Goal: Information Seeking & Learning: Learn about a topic

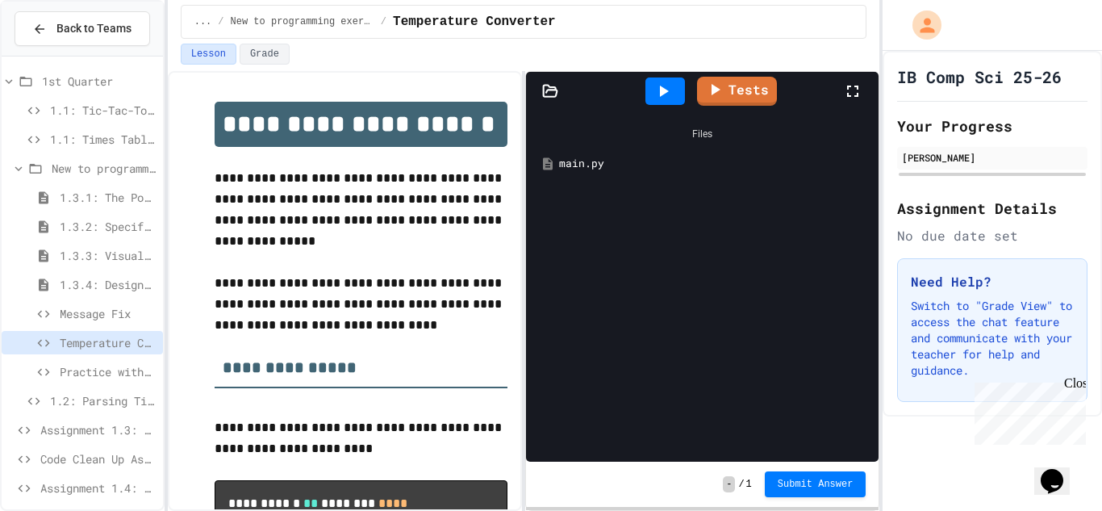
click at [1074, 386] on div "Close" at bounding box center [1074, 386] width 20 height 20
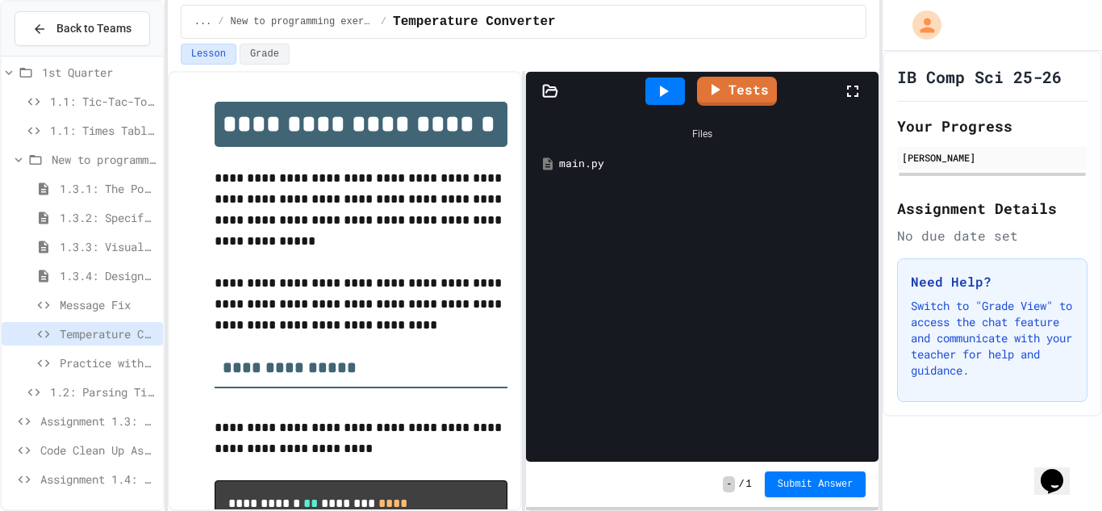
click at [73, 415] on span "Assignment 1.3: Longitude and Latitude Data" at bounding box center [98, 420] width 116 height 17
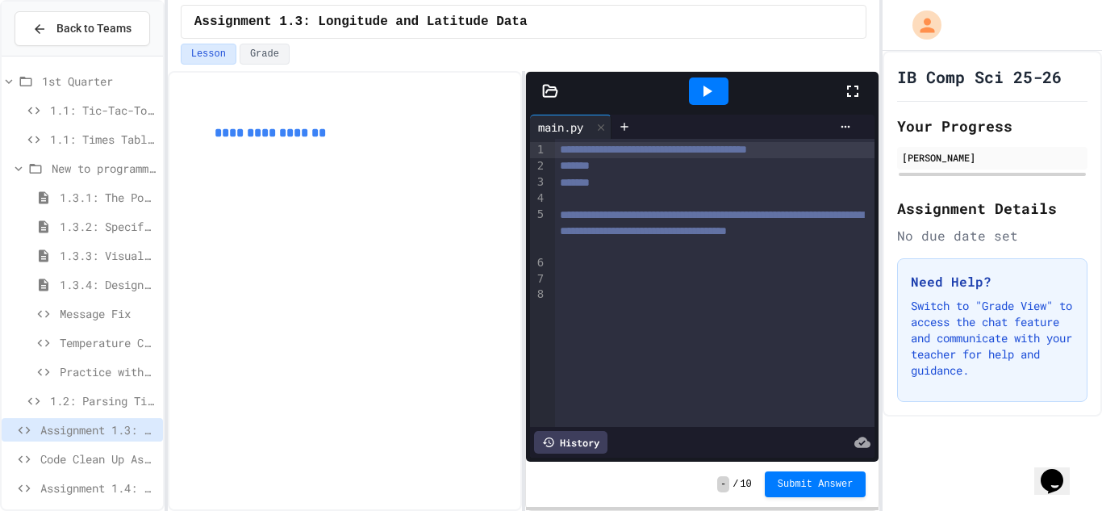
click at [261, 132] on link "**********" at bounding box center [270, 133] width 111 height 12
